Goal: Participate in discussion

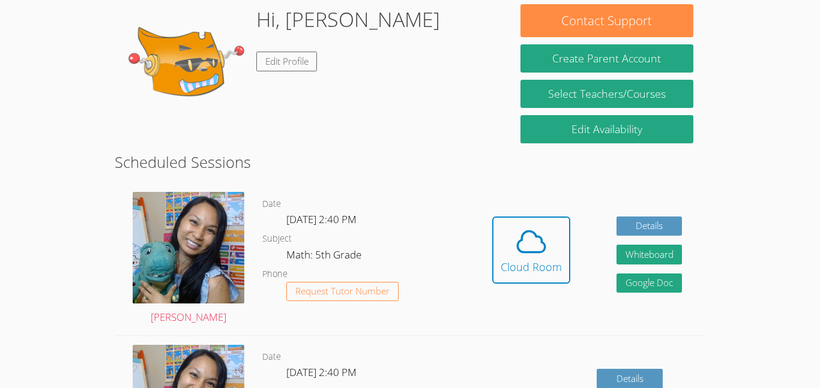
scroll to position [190, 0]
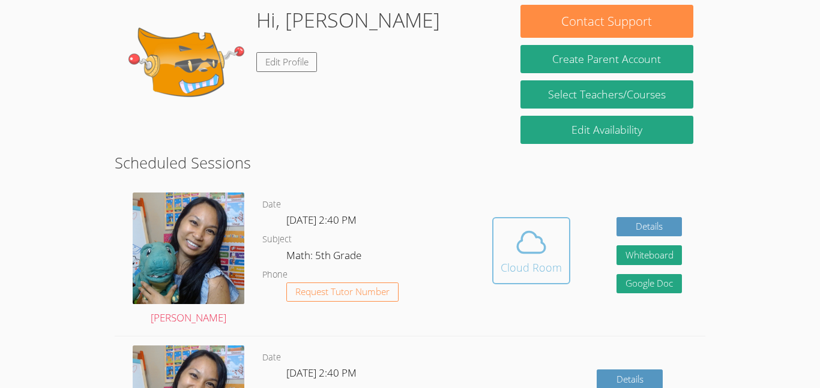
click at [557, 265] on div "Cloud Room" at bounding box center [531, 267] width 61 height 17
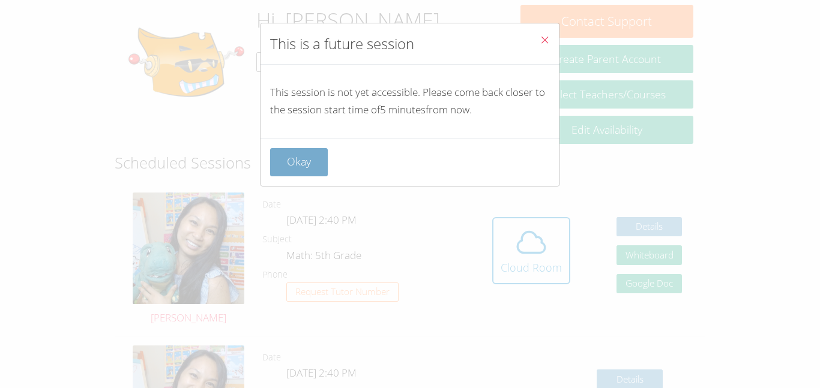
click at [280, 163] on button "Okay" at bounding box center [299, 162] width 58 height 28
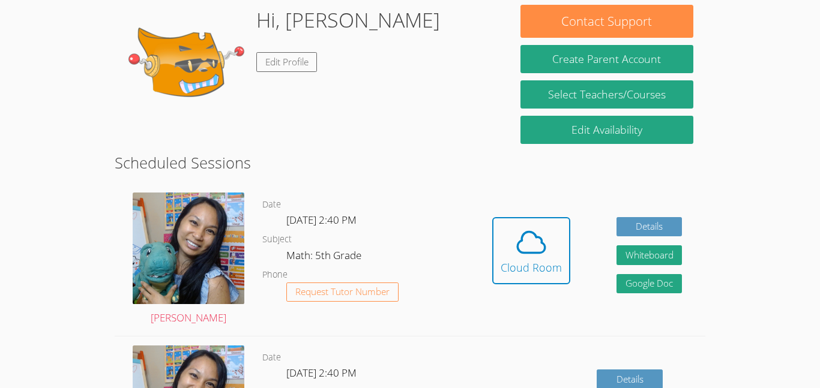
click at [474, 217] on div "Hidden Cloud Room Details Whiteboard Hidden Google Doc" at bounding box center [587, 260] width 236 height 152
click at [514, 253] on icon at bounding box center [531, 243] width 34 height 34
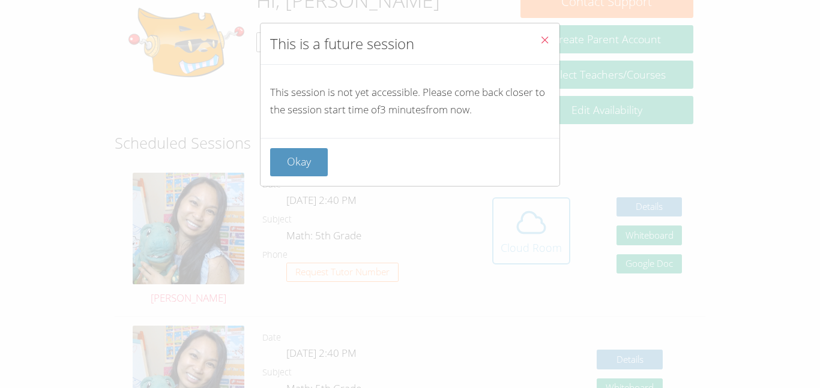
scroll to position [213, 0]
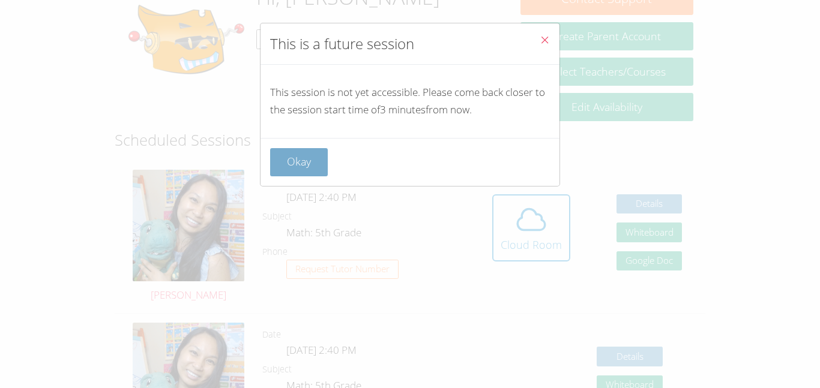
click at [285, 158] on button "Okay" at bounding box center [299, 162] width 58 height 28
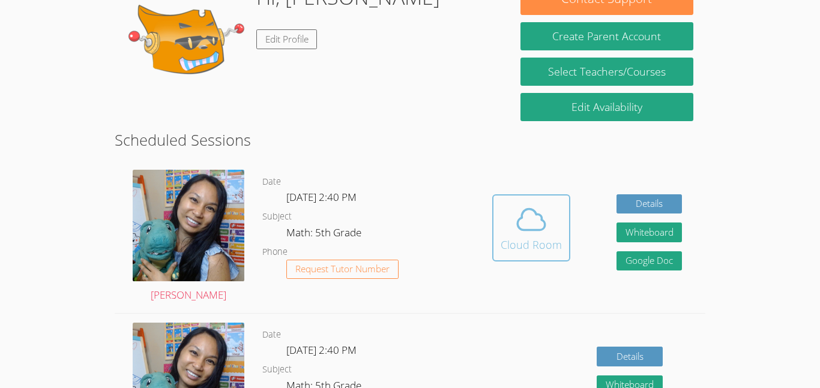
click at [550, 237] on div "Cloud Room" at bounding box center [531, 245] width 61 height 17
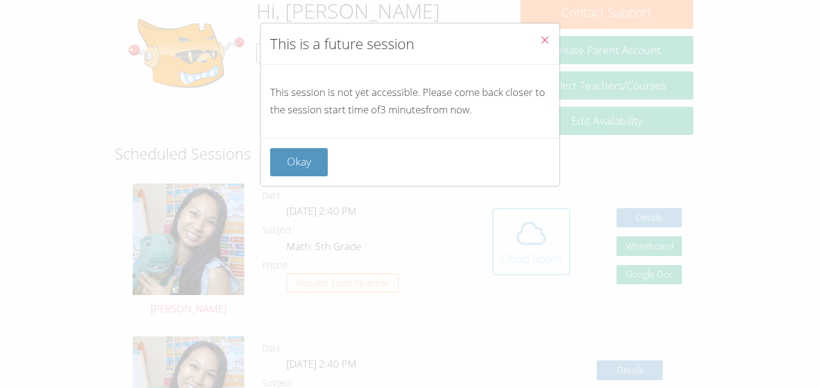
scroll to position [197, 0]
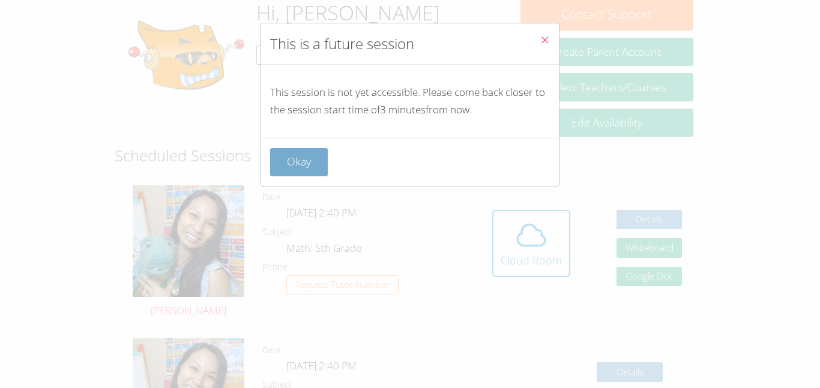
click at [300, 157] on button "Okay" at bounding box center [299, 162] width 58 height 28
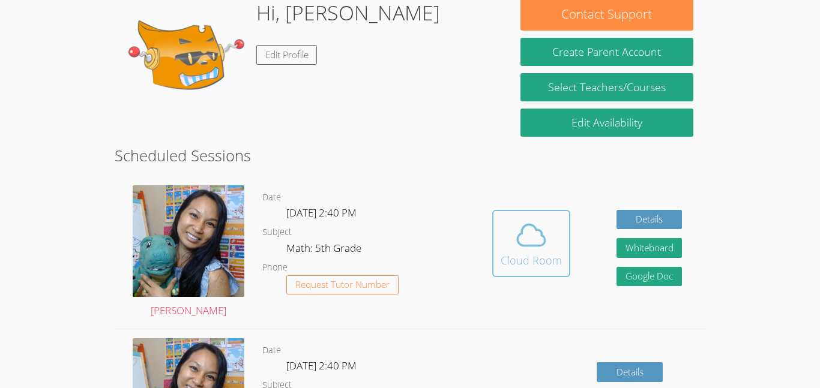
click at [522, 223] on icon at bounding box center [531, 236] width 34 height 34
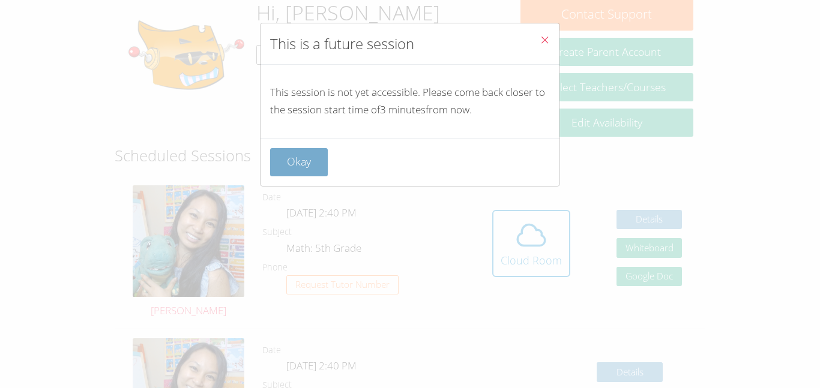
click at [296, 148] on button "Okay" at bounding box center [299, 162] width 58 height 28
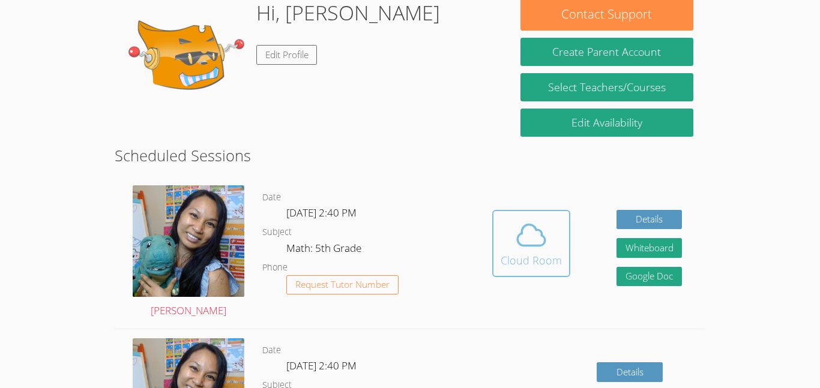
click at [528, 225] on icon at bounding box center [531, 235] width 28 height 21
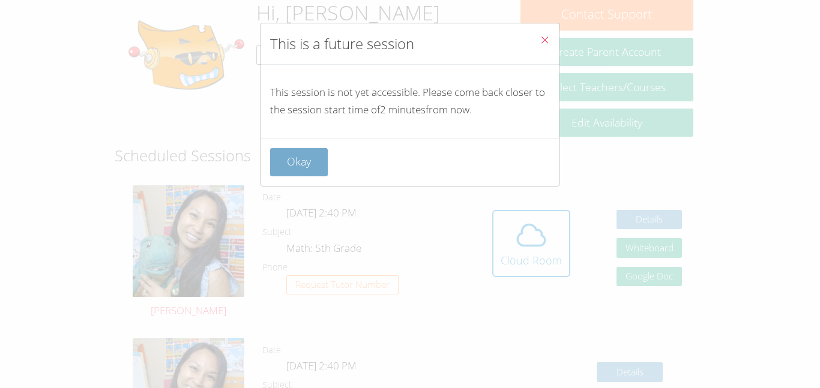
click at [306, 149] on button "Okay" at bounding box center [299, 162] width 58 height 28
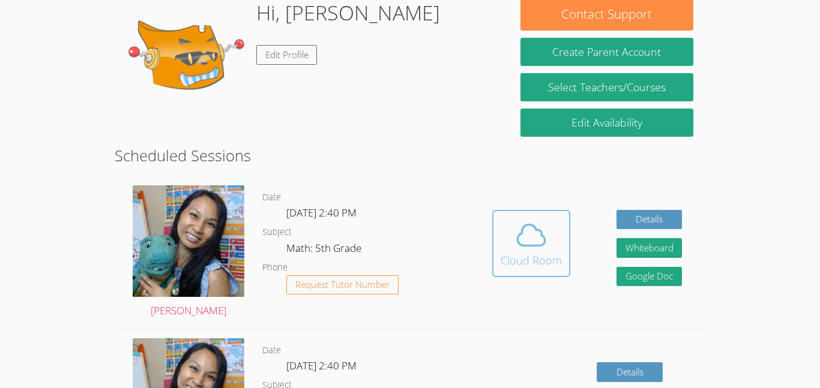
click at [525, 259] on div "Cloud Room" at bounding box center [531, 260] width 61 height 17
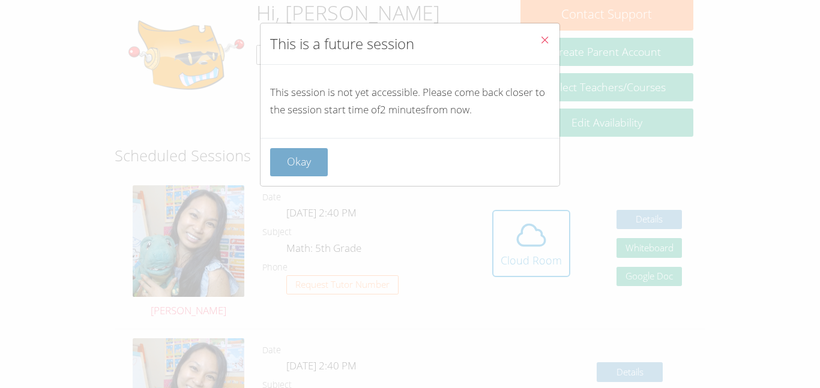
click at [306, 160] on button "Okay" at bounding box center [299, 162] width 58 height 28
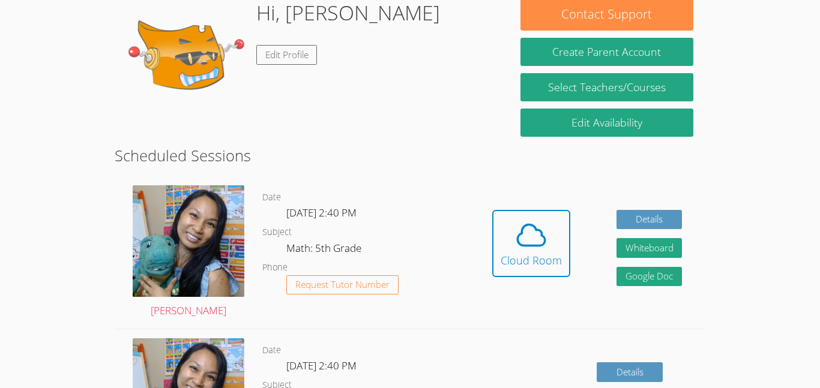
scroll to position [201, 0]
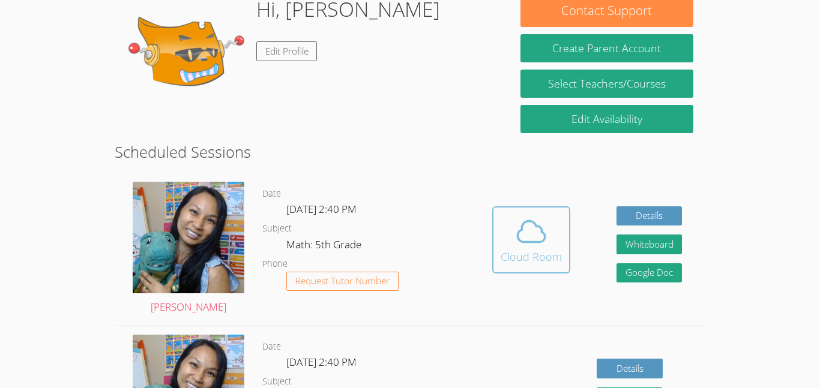
click at [541, 237] on icon at bounding box center [531, 232] width 34 height 34
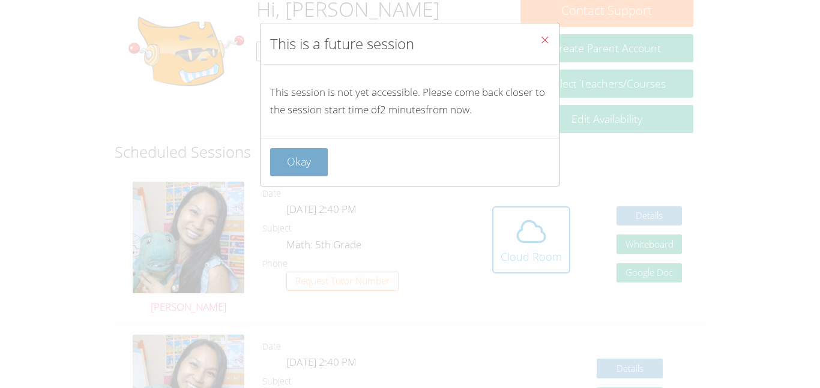
click at [301, 161] on button "Okay" at bounding box center [299, 162] width 58 height 28
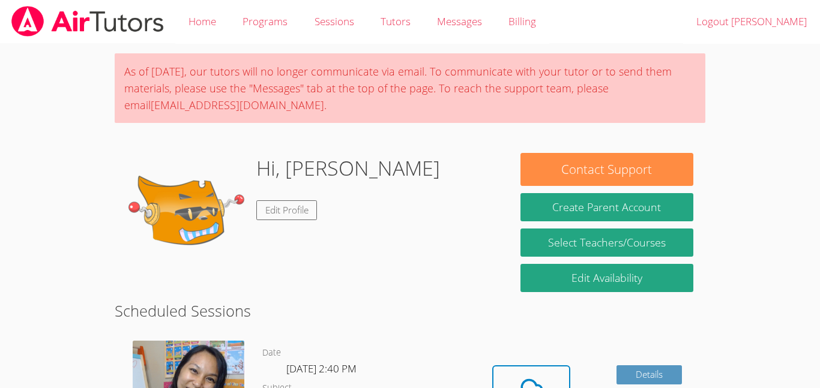
scroll to position [159, 0]
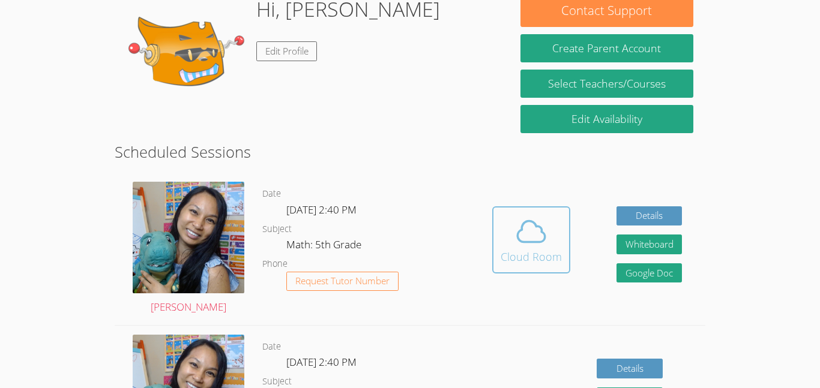
click at [496, 227] on button "Cloud Room" at bounding box center [531, 240] width 78 height 67
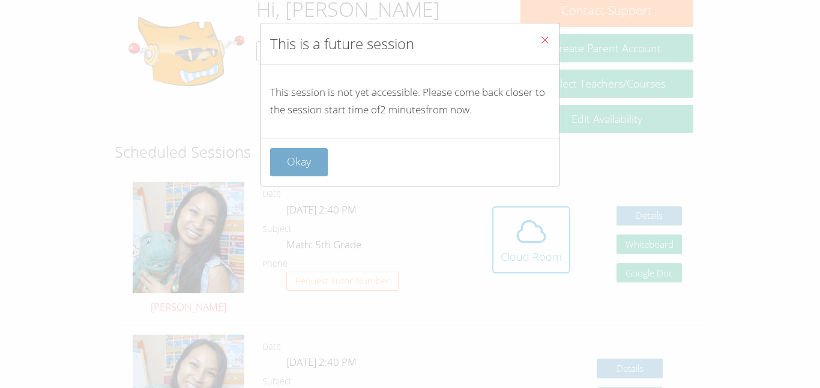
click at [291, 166] on button "Okay" at bounding box center [299, 162] width 58 height 28
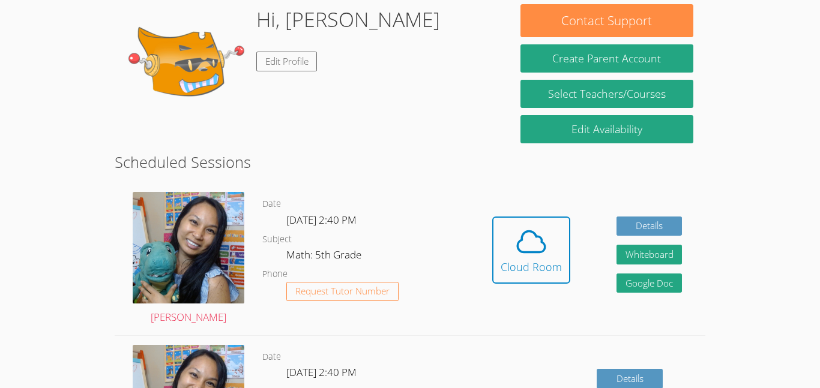
scroll to position [147, 0]
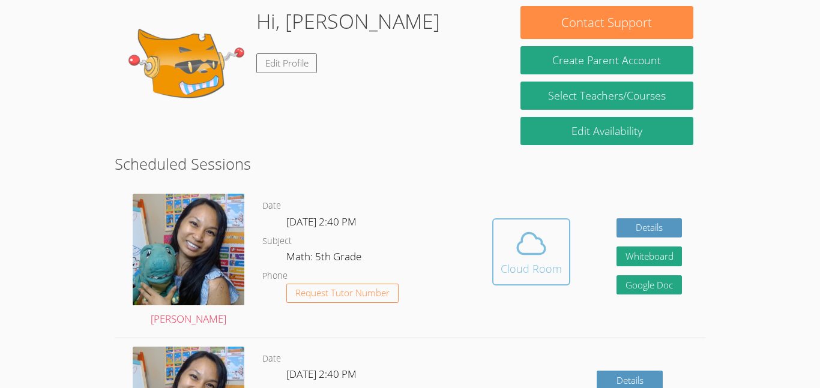
click at [530, 234] on icon at bounding box center [531, 244] width 28 height 21
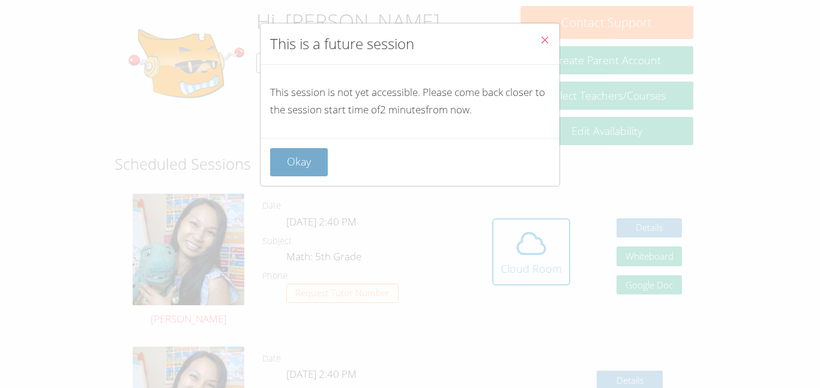
click at [287, 151] on button "Okay" at bounding box center [299, 162] width 58 height 28
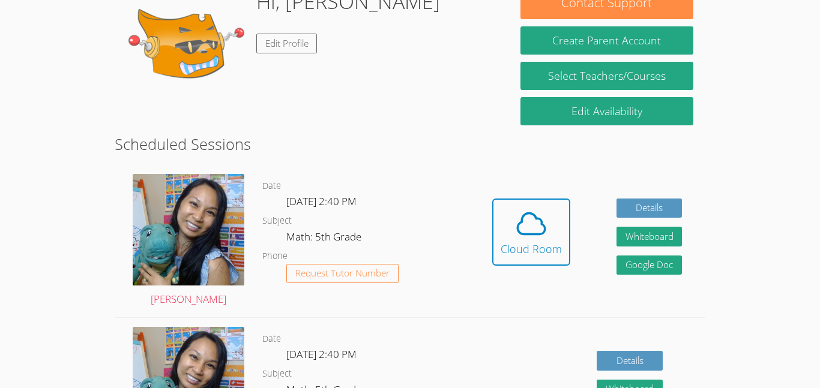
scroll to position [211, 0]
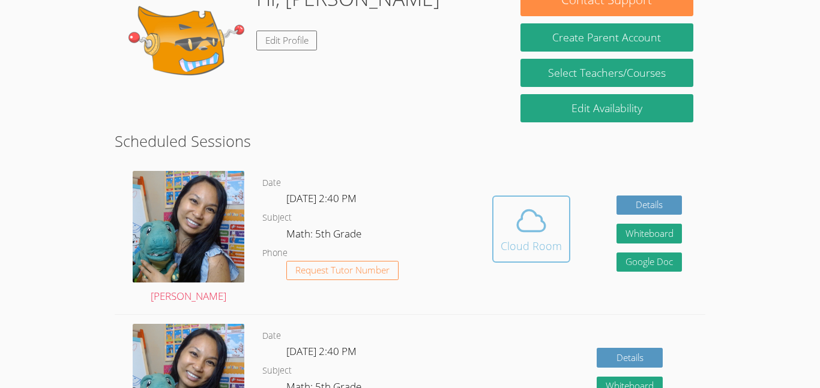
click at [528, 225] on icon at bounding box center [531, 221] width 34 height 34
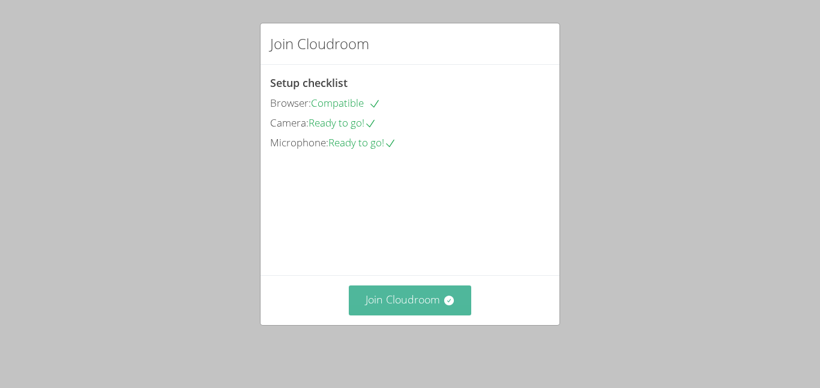
click at [380, 315] on button "Join Cloudroom" at bounding box center [410, 300] width 123 height 29
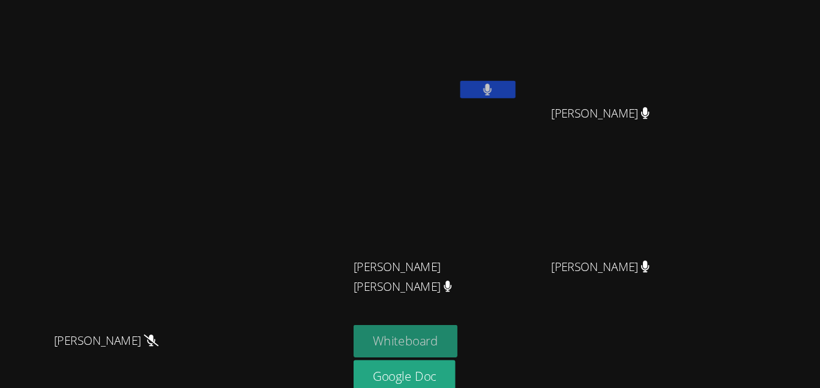
click at [505, 301] on button "Whiteboard" at bounding box center [460, 296] width 91 height 28
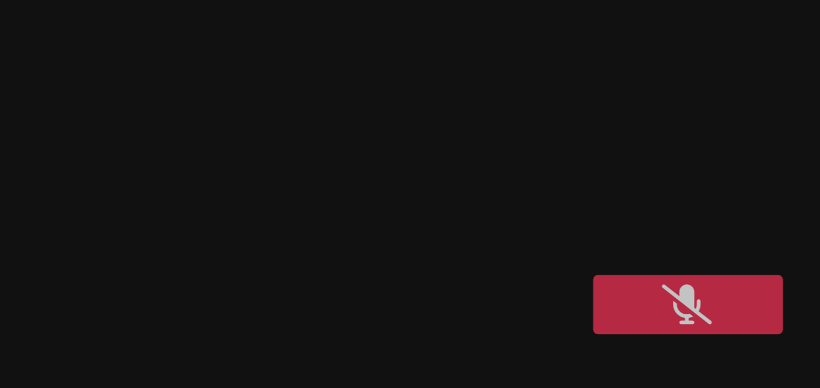
click at [358, 5] on div "Sokha Lee Sokha Lee" at bounding box center [205, 194] width 400 height 379
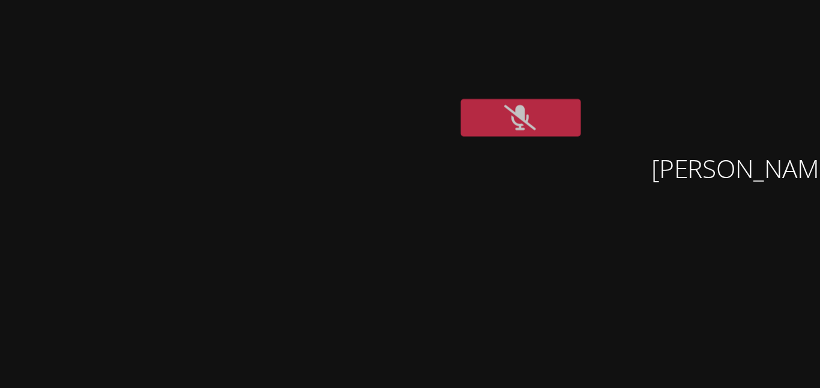
click at [460, 140] on video at bounding box center [486, 178] width 143 height 80
click at [423, 124] on div "KAMILAH SANTOS" at bounding box center [486, 69] width 143 height 128
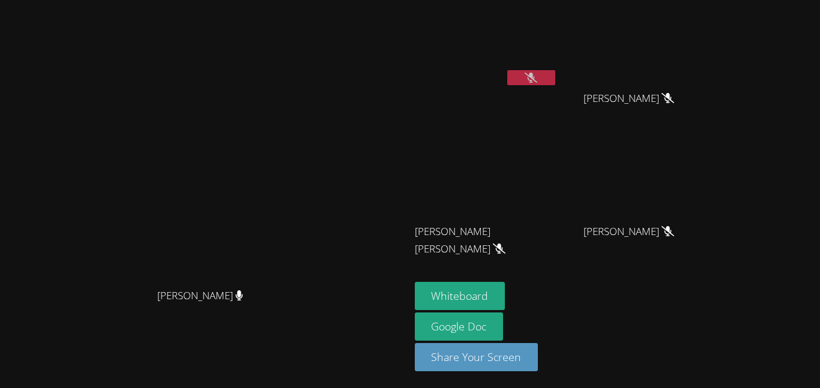
click at [542, 82] on button at bounding box center [531, 77] width 48 height 15
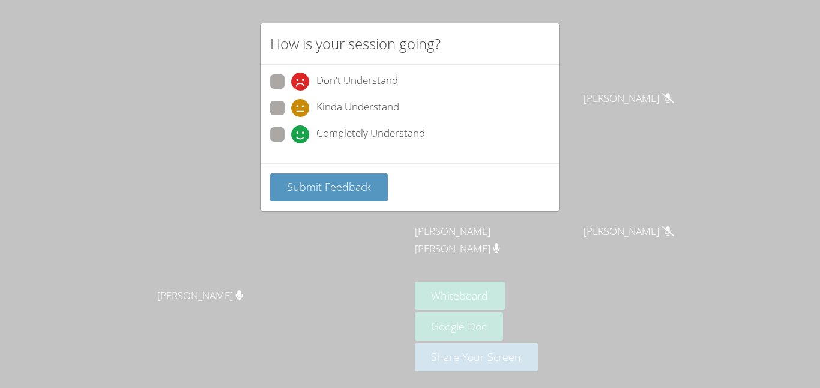
click at [291, 143] on span at bounding box center [291, 143] width 0 height 0
click at [291, 130] on input "Completely Understand" at bounding box center [296, 132] width 10 height 10
radio input "true"
click at [291, 143] on span at bounding box center [291, 143] width 0 height 0
click at [291, 137] on input "Completely Understand" at bounding box center [296, 132] width 10 height 10
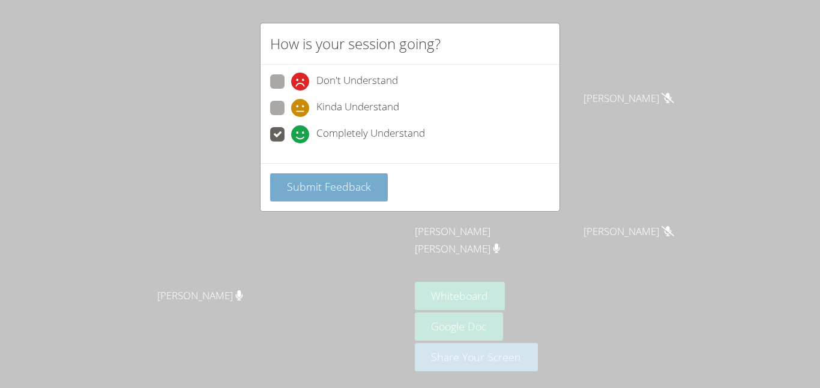
click at [294, 182] on span "Submit Feedback" at bounding box center [329, 186] width 84 height 14
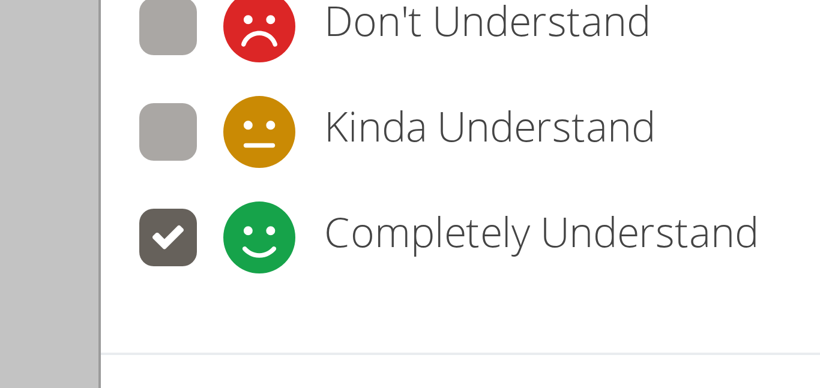
click at [291, 117] on span at bounding box center [291, 117] width 0 height 0
click at [291, 109] on input "Kinda Understand" at bounding box center [296, 106] width 10 height 10
radio input "true"
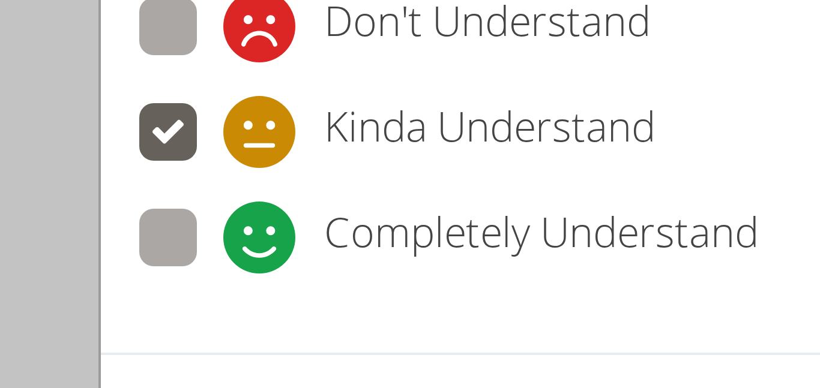
click at [291, 143] on span at bounding box center [291, 143] width 0 height 0
click at [291, 137] on input "Completely Understand" at bounding box center [296, 132] width 10 height 10
radio input "true"
